Goal: Obtain resource: Download file/media

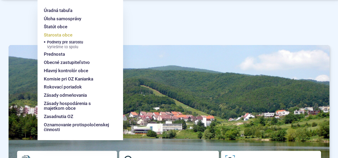
scroll to position [27, 0]
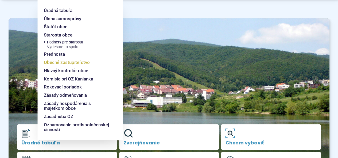
click at [79, 62] on span "Obecné zastupiteľstvo" at bounding box center [67, 62] width 46 height 8
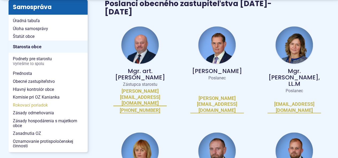
scroll to position [134, 0]
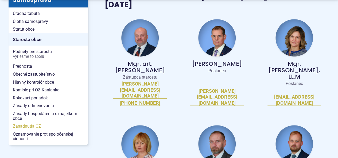
click at [34, 125] on span "Zasadnutia OZ" at bounding box center [48, 127] width 70 height 8
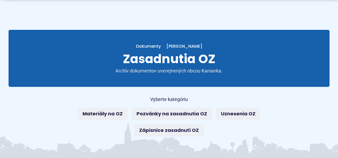
scroll to position [53, 0]
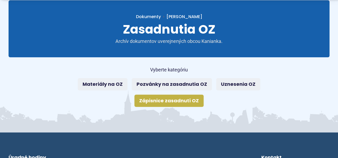
click at [173, 98] on link "Zápisnice zasadnutí OZ" at bounding box center [168, 101] width 69 height 12
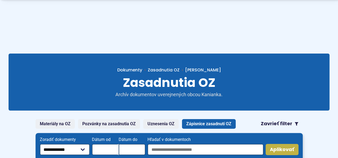
scroll to position [80, 0]
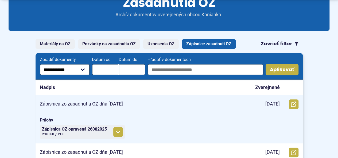
click at [119, 105] on p "Zápisnica zo zasadnutia OZ dňa 26.8.2025" at bounding box center [81, 104] width 83 height 6
click at [76, 130] on span "Zápisnica OZ opravená 26082025" at bounding box center [74, 129] width 65 height 4
